Goal: Transaction & Acquisition: Download file/media

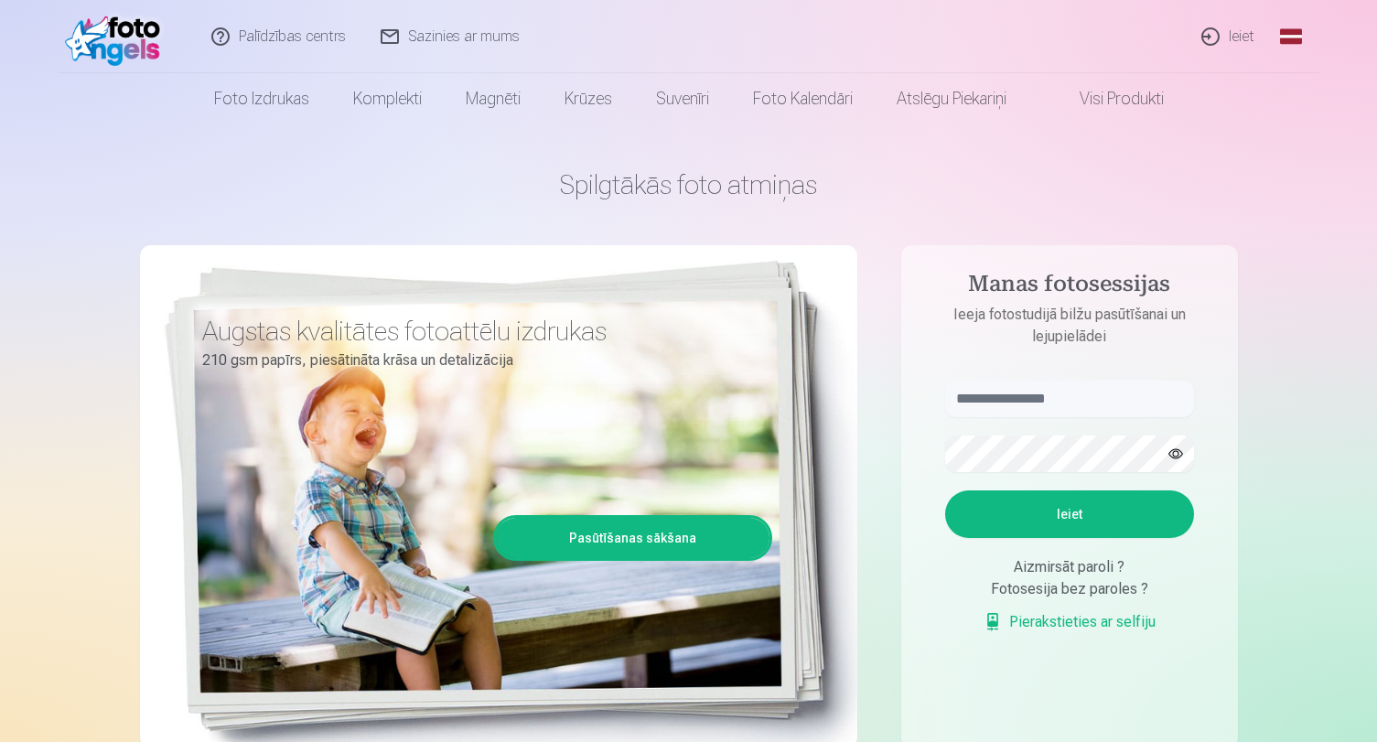
click at [1232, 33] on link "Ieiet" at bounding box center [1229, 36] width 88 height 73
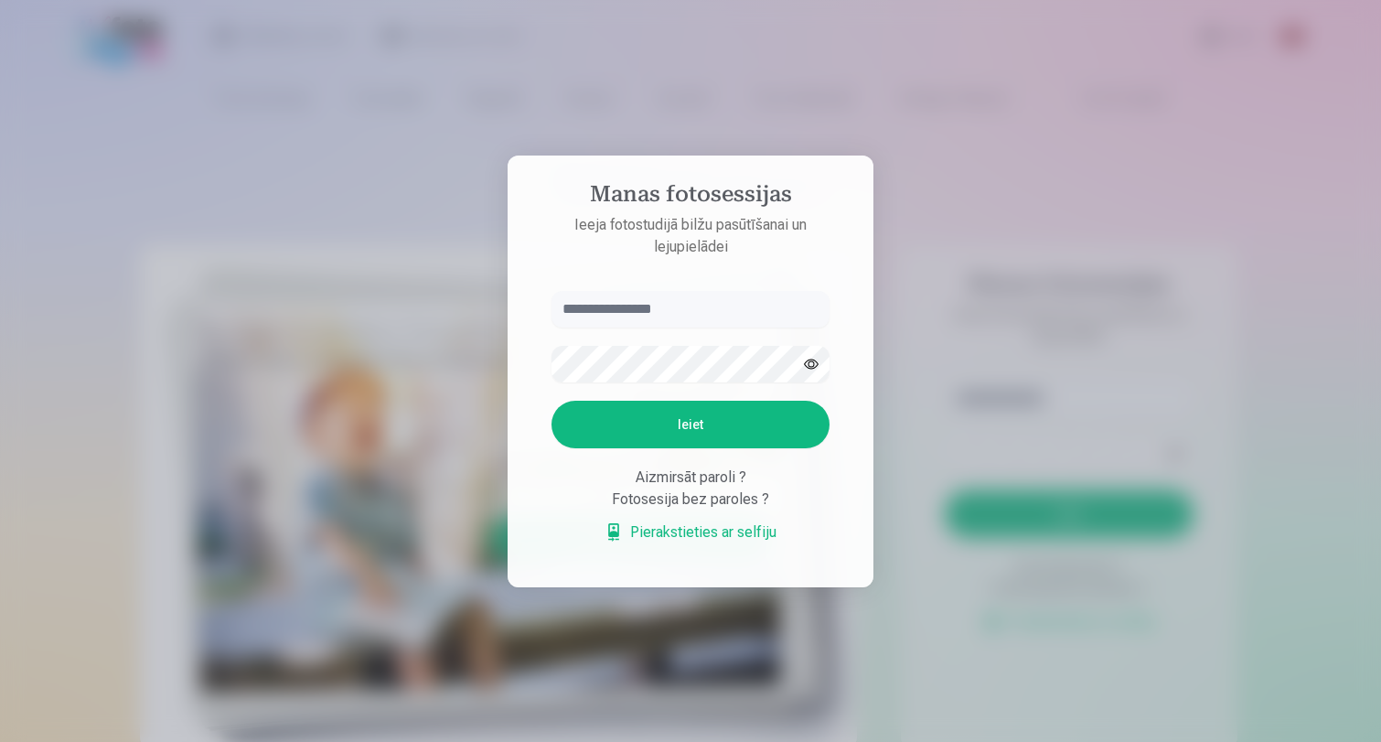
click at [690, 308] on input "text" at bounding box center [691, 309] width 278 height 37
type input "**********"
click at [674, 425] on button "Ieiet" at bounding box center [691, 425] width 278 height 48
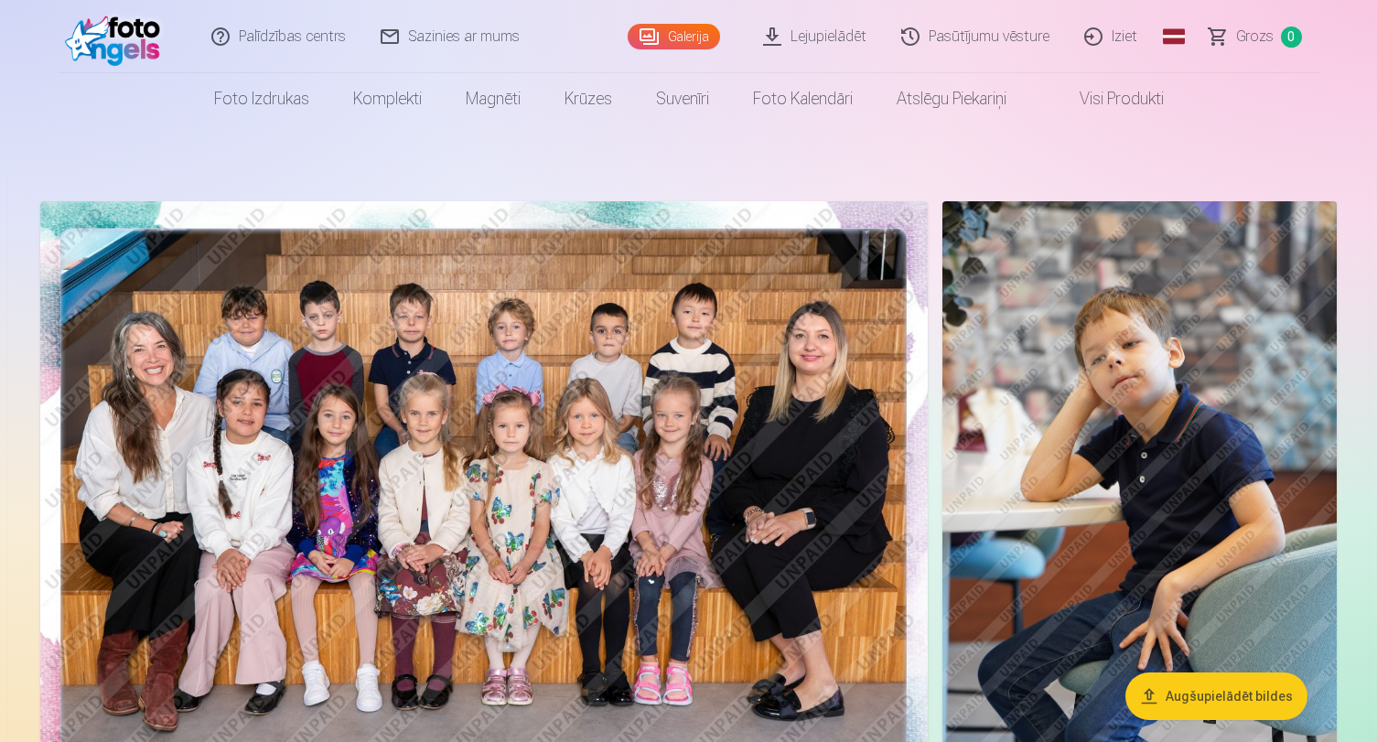
click at [1181, 38] on link "Global" at bounding box center [1173, 36] width 37 height 73
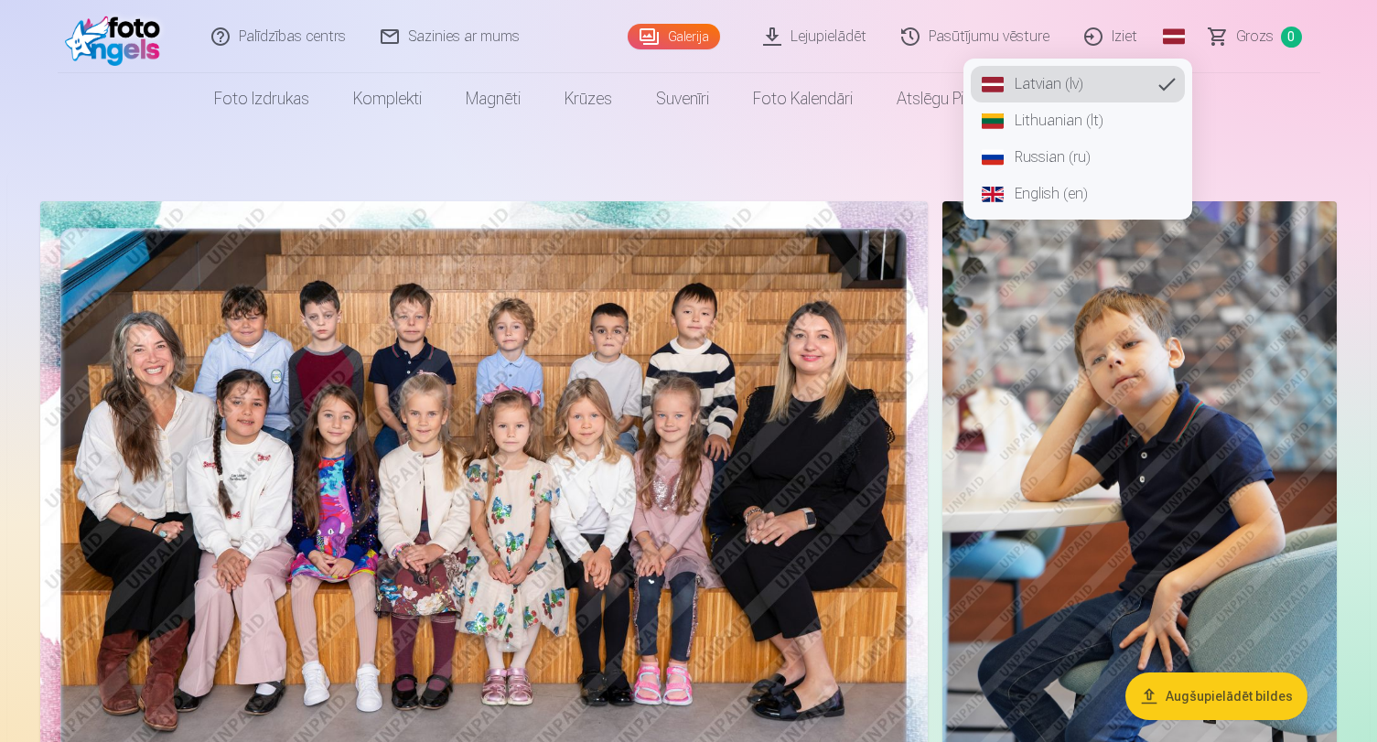
click at [1099, 157] on link "Russian (ru)" at bounding box center [1078, 157] width 214 height 37
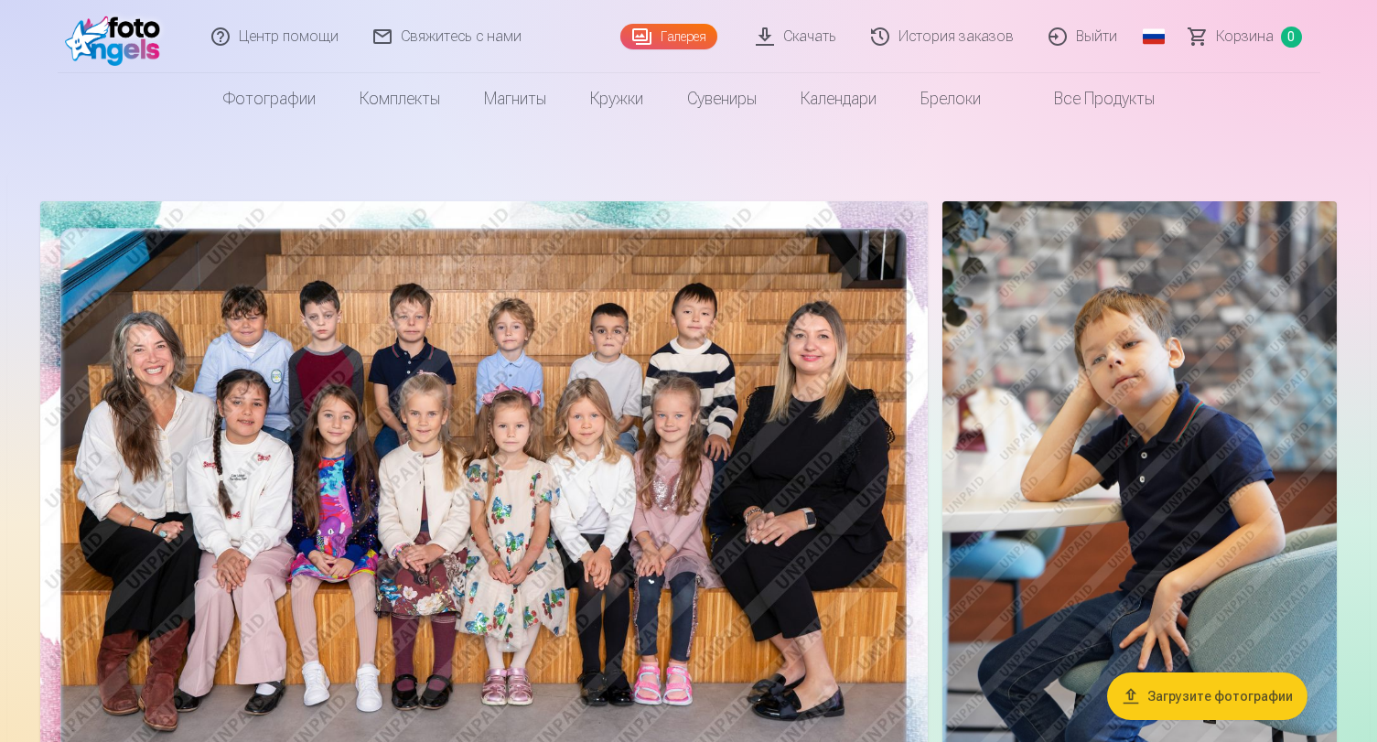
click at [812, 37] on link "Скачать" at bounding box center [796, 36] width 115 height 73
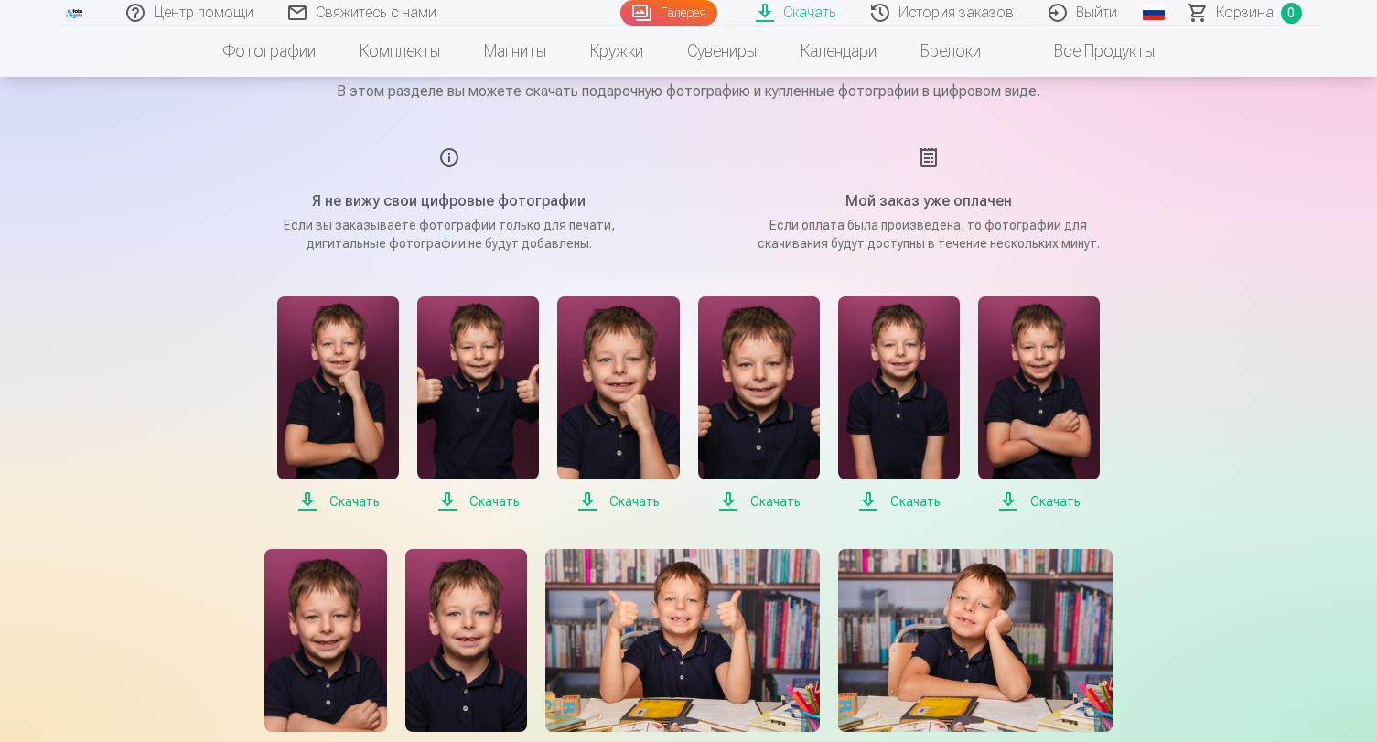
scroll to position [209, 0]
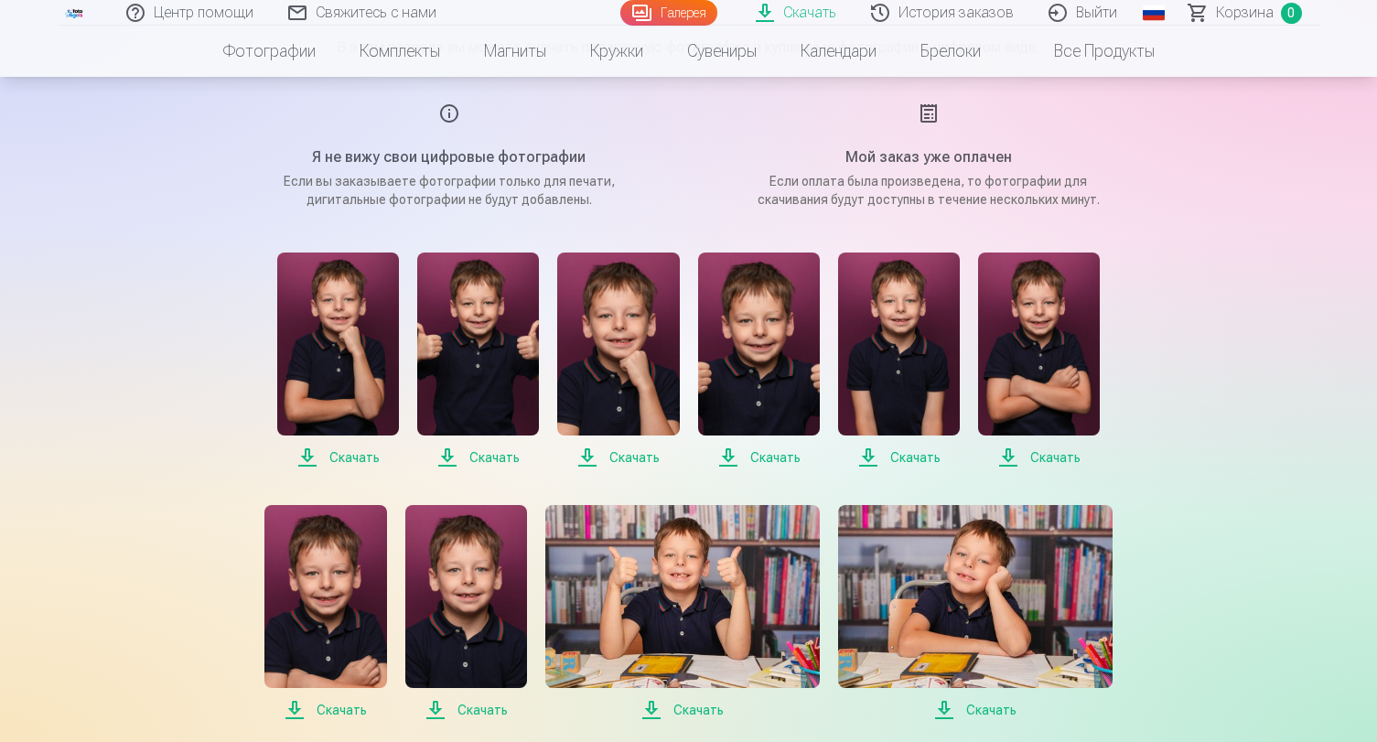
click at [368, 459] on span "Скачать" at bounding box center [338, 457] width 122 height 22
click at [489, 454] on span "Скачать" at bounding box center [478, 457] width 122 height 22
click at [639, 458] on span "Скачать" at bounding box center [618, 457] width 122 height 22
click at [777, 461] on span "Скачать" at bounding box center [759, 457] width 122 height 22
click at [917, 455] on span "Скачать" at bounding box center [899, 457] width 122 height 22
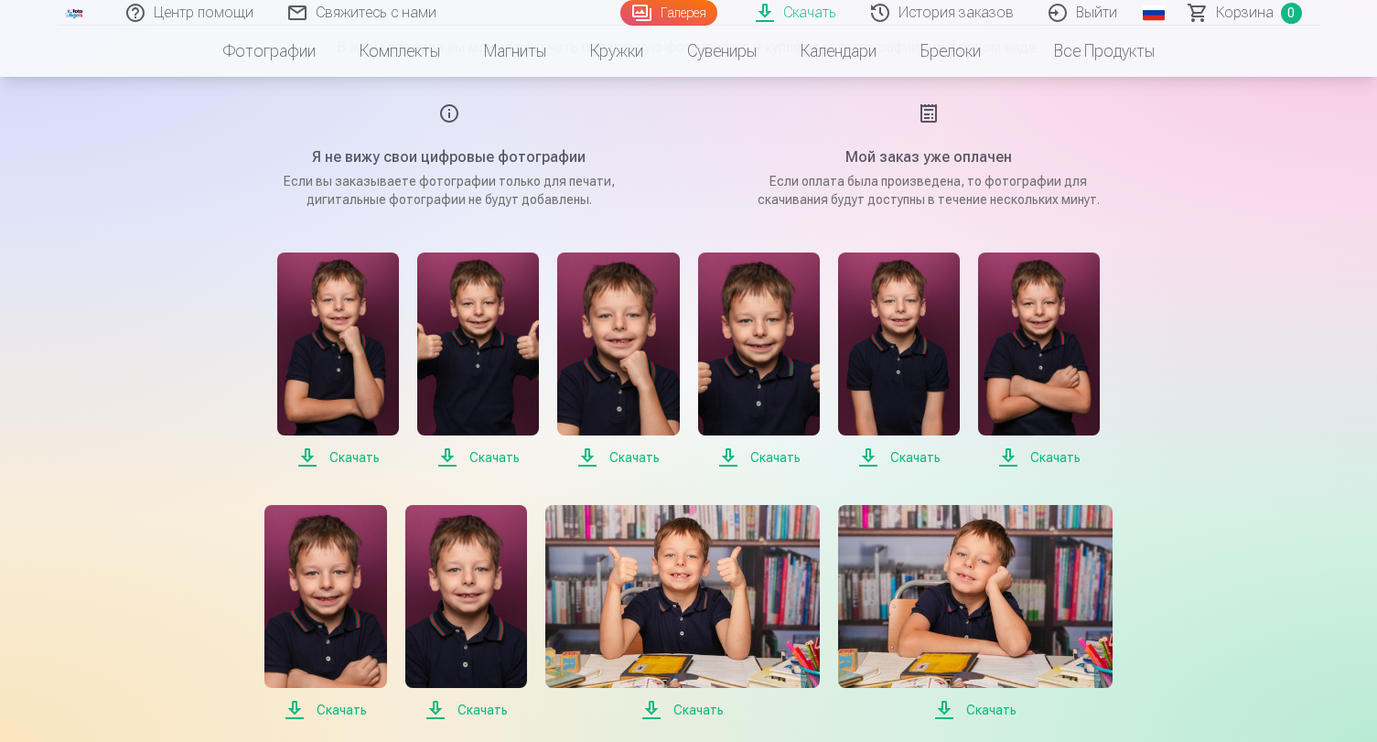
click at [1053, 459] on span "Скачать" at bounding box center [1039, 457] width 122 height 22
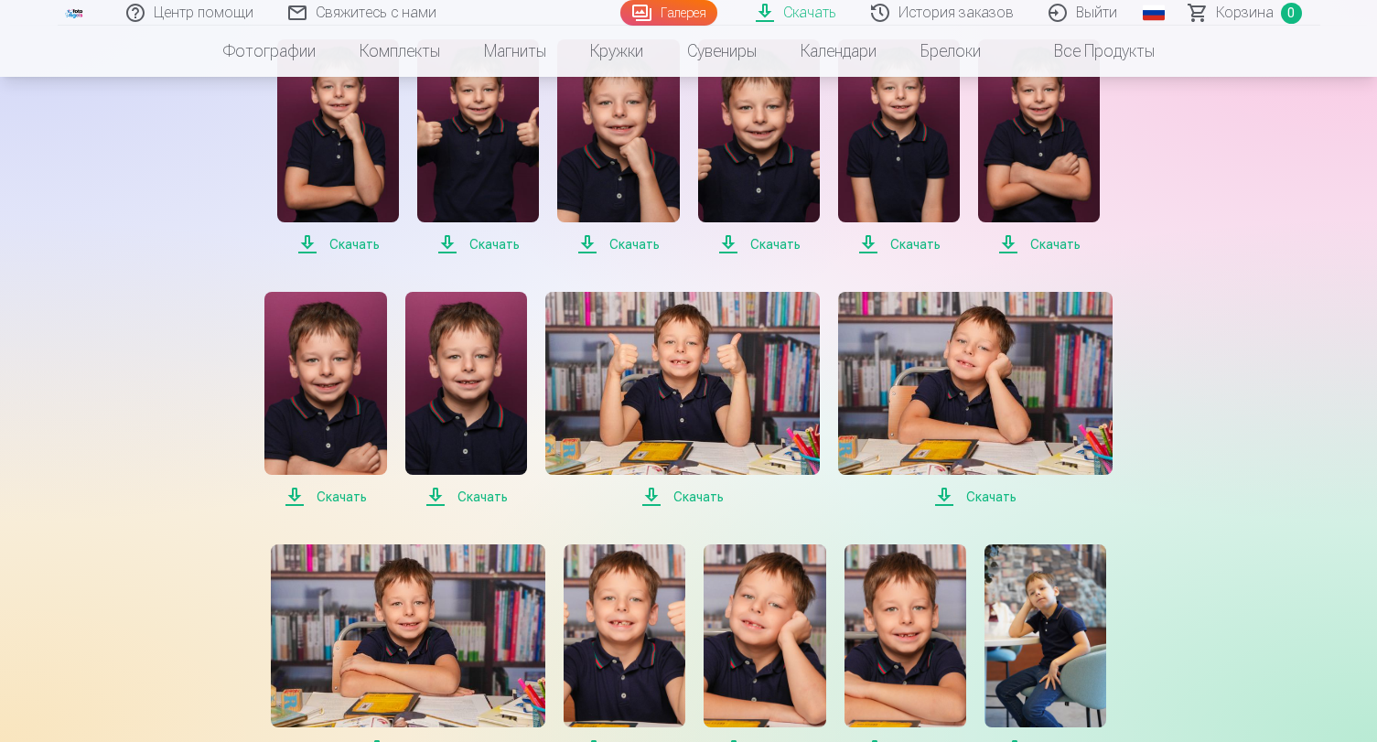
scroll to position [451, 0]
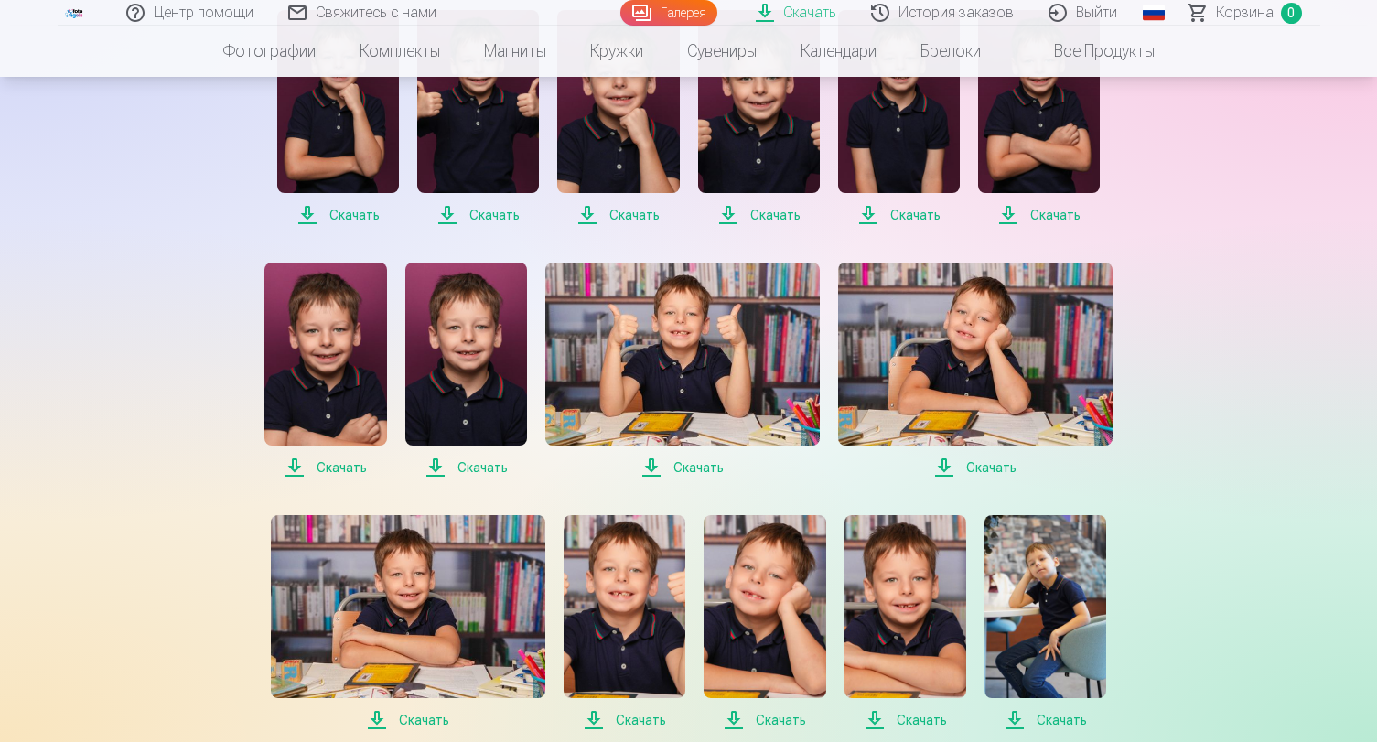
click at [342, 461] on span "Скачать" at bounding box center [325, 468] width 122 height 22
click at [489, 468] on span "Скачать" at bounding box center [466, 468] width 122 height 22
click at [694, 467] on span "Скачать" at bounding box center [682, 468] width 274 height 22
click at [987, 466] on span "Скачать" at bounding box center [975, 468] width 274 height 22
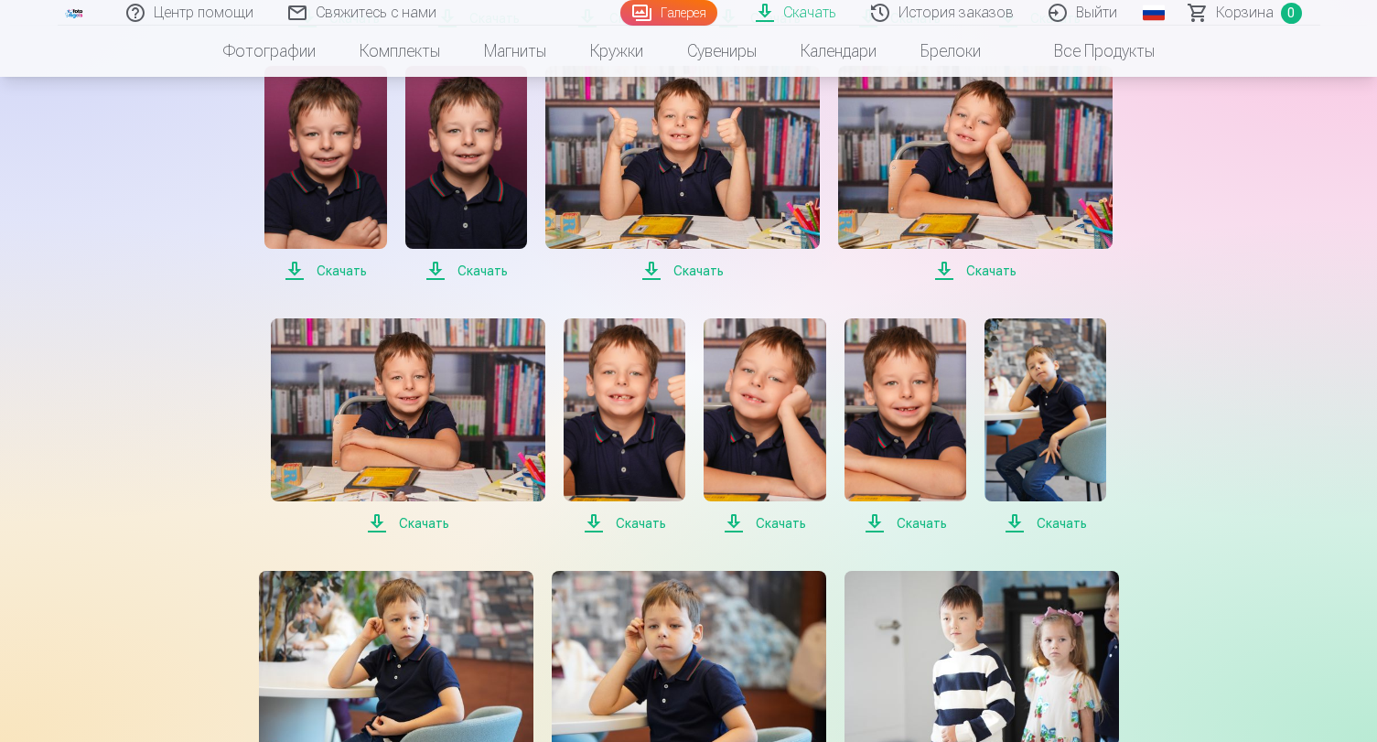
scroll to position [648, 0]
click at [418, 528] on span "Скачать" at bounding box center [408, 523] width 274 height 22
click at [640, 526] on span "Скачать" at bounding box center [625, 523] width 122 height 22
click at [787, 525] on span "Скачать" at bounding box center [765, 523] width 122 height 22
click at [923, 525] on span "Скачать" at bounding box center [905, 523] width 122 height 22
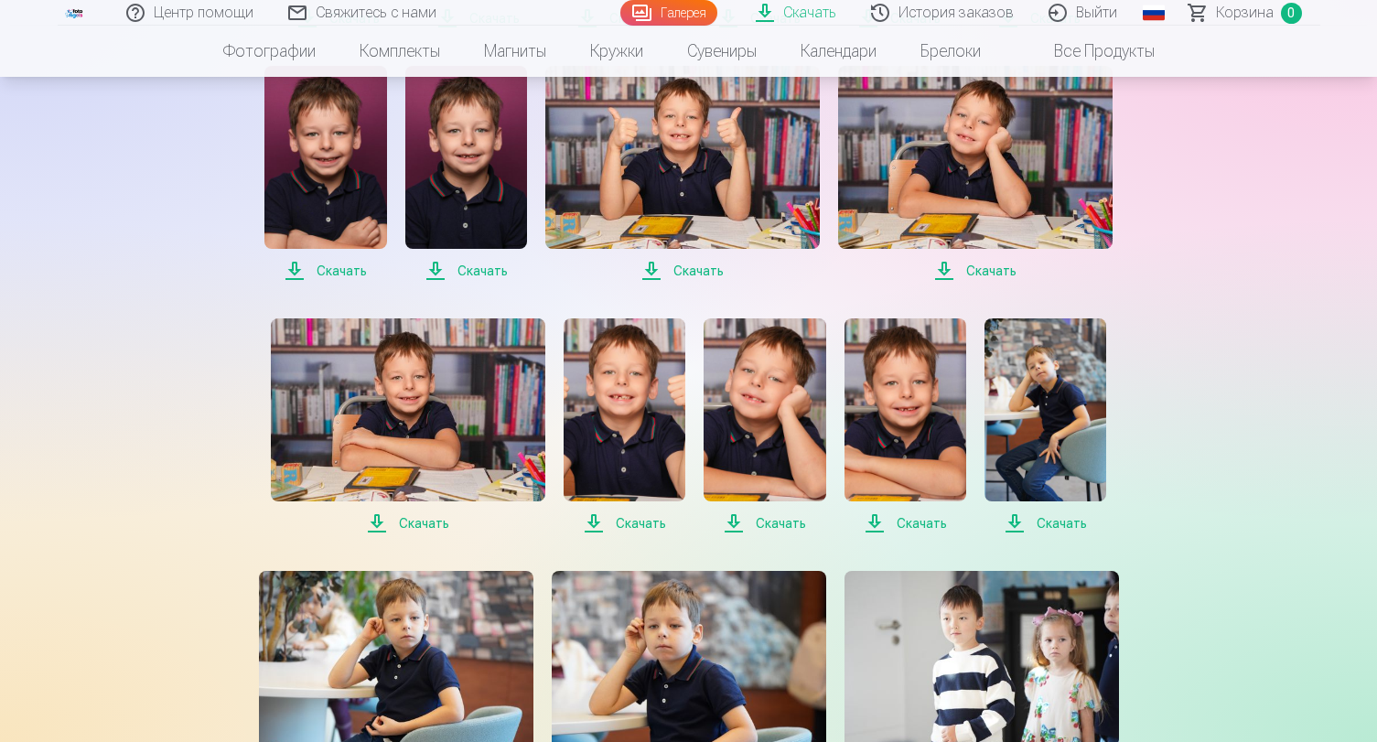
click at [1050, 528] on span "Скачать" at bounding box center [1045, 523] width 122 height 22
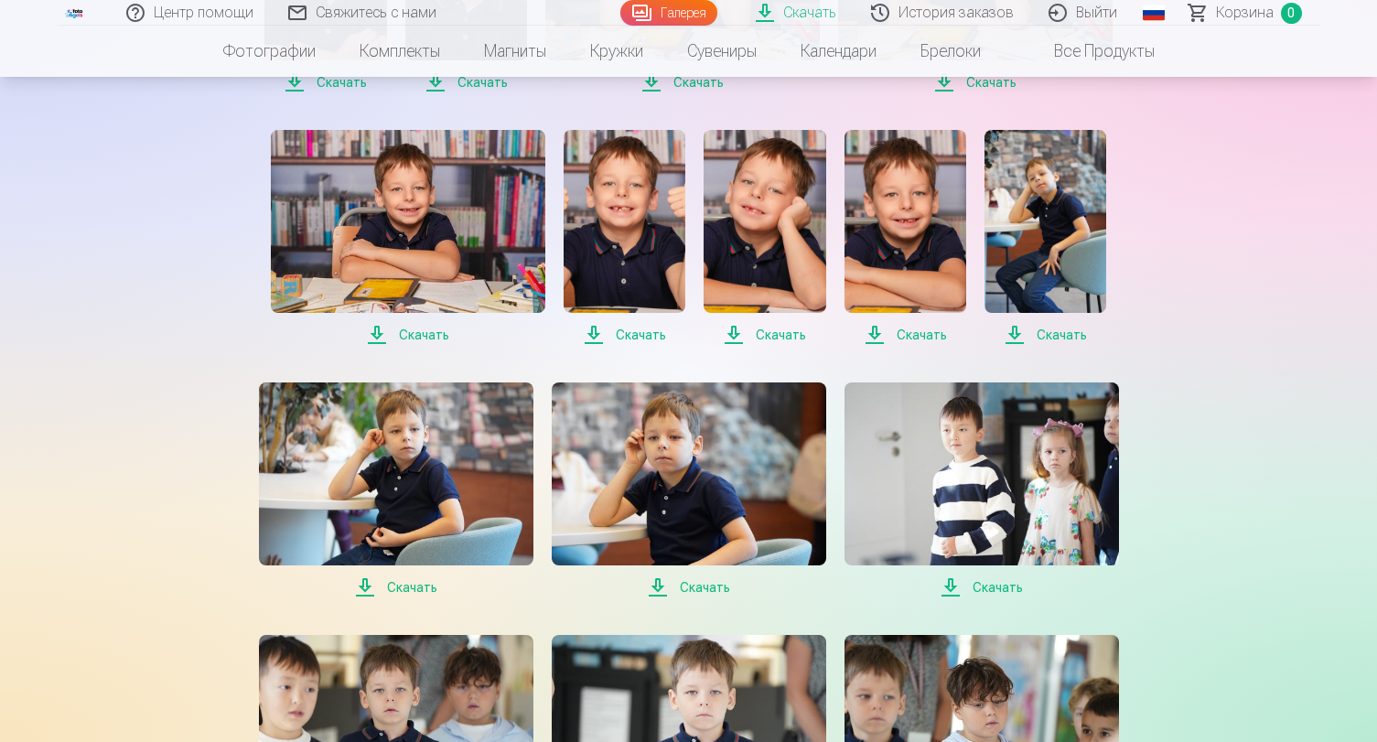
scroll to position [842, 0]
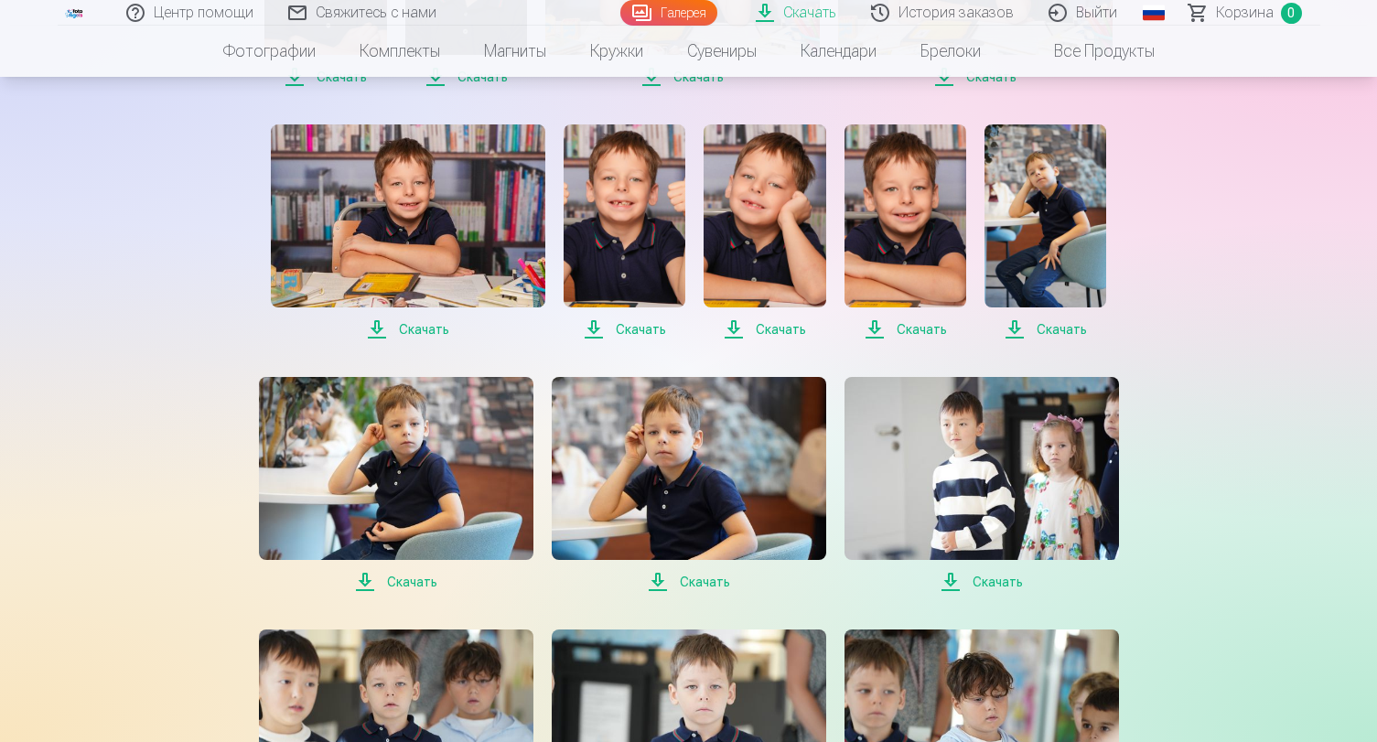
click at [409, 583] on span "Скачать" at bounding box center [396, 582] width 274 height 22
click at [708, 586] on span "Скачать" at bounding box center [689, 582] width 274 height 22
click at [1001, 580] on span "Скачать" at bounding box center [981, 582] width 274 height 22
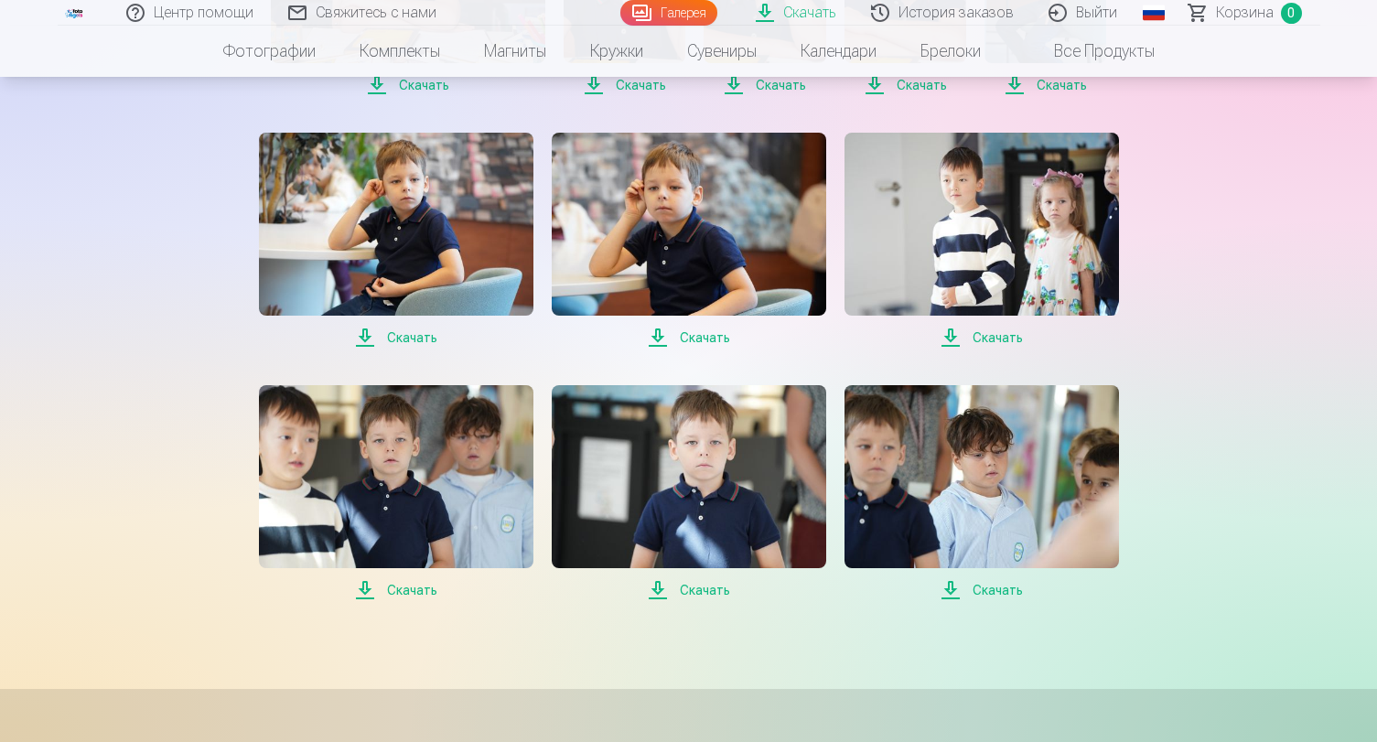
scroll to position [1110, 0]
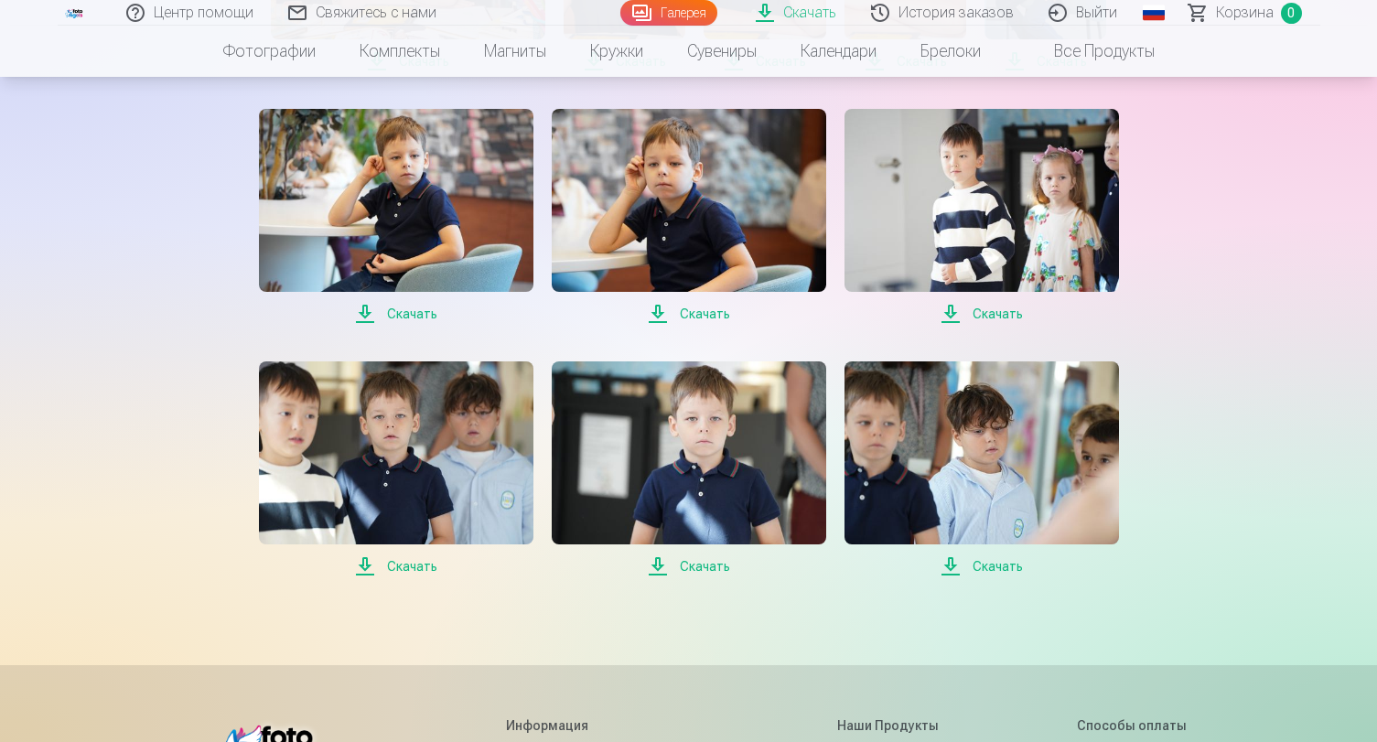
click at [405, 568] on span "Скачать" at bounding box center [396, 566] width 274 height 22
click at [707, 568] on span "Скачать" at bounding box center [689, 566] width 274 height 22
click at [995, 567] on span "Скачать" at bounding box center [981, 566] width 274 height 22
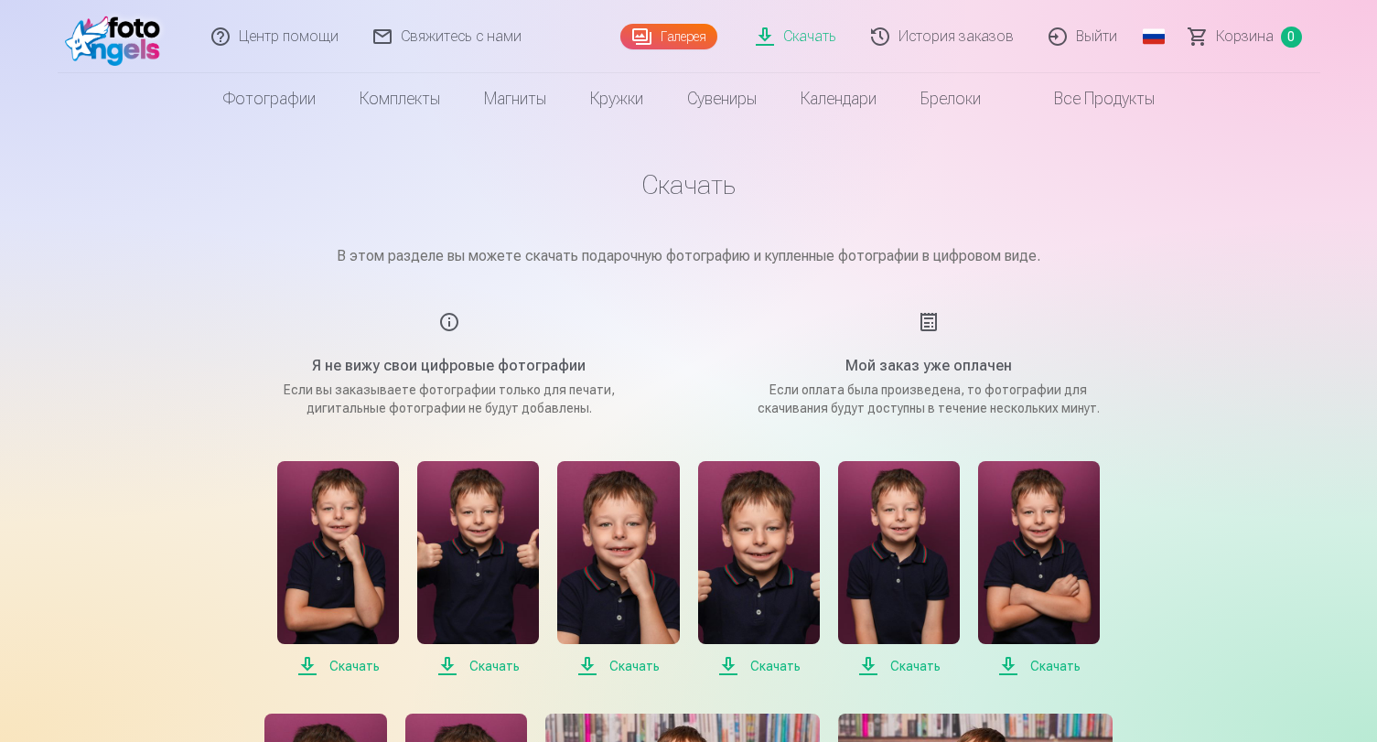
scroll to position [0, 0]
click at [119, 42] on img at bounding box center [117, 36] width 105 height 59
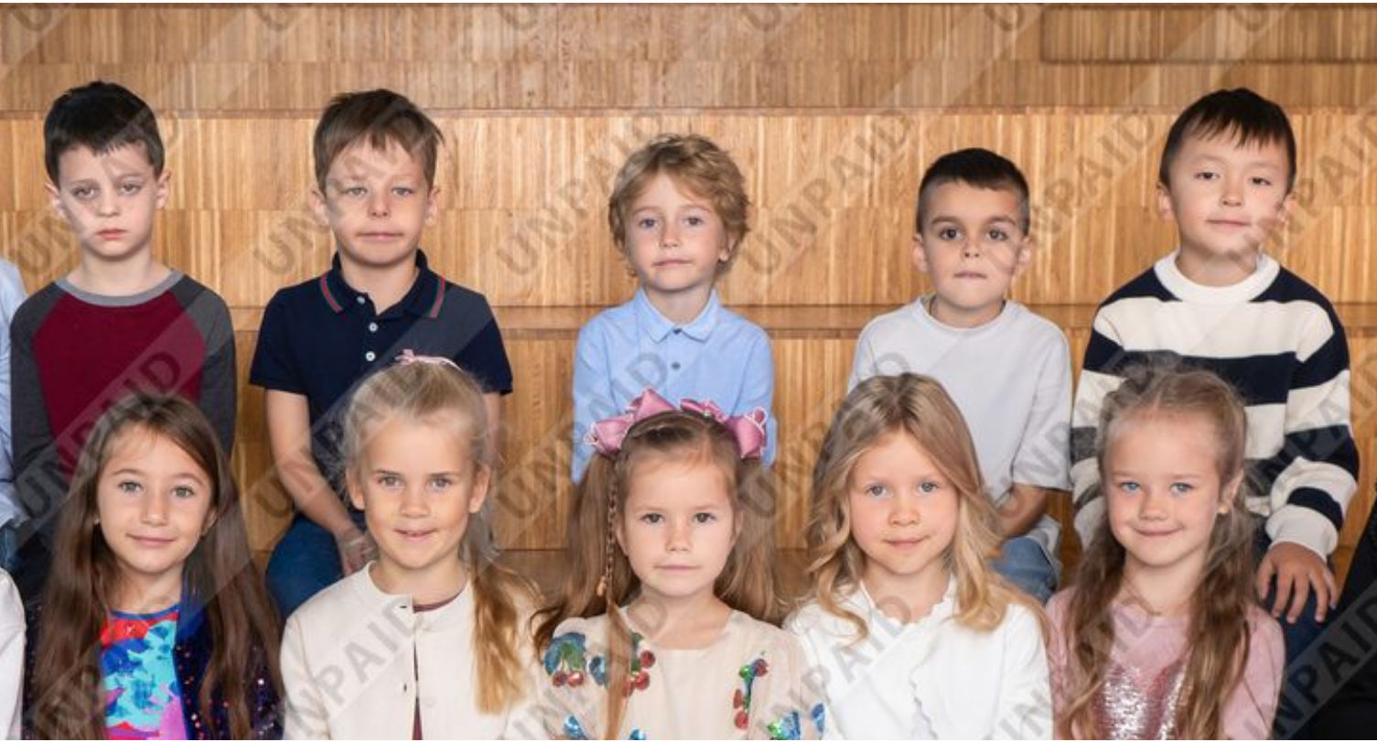
scroll to position [31, 0]
